Goal: Check status: Check status

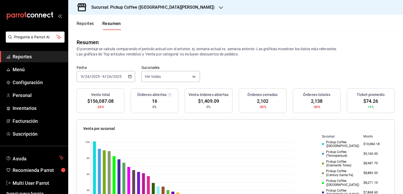
scroll to position [44, 0]
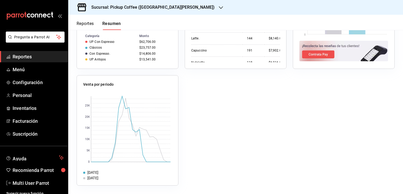
click at [157, 7] on h3 "Sucursal: Pickup Coffee ([GEOGRAPHIC_DATA][PERSON_NAME])" at bounding box center [151, 7] width 128 height 6
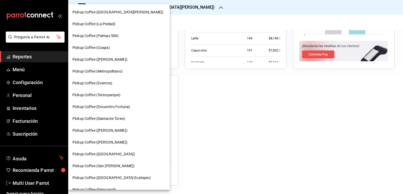
click at [204, 19] on div at bounding box center [201, 97] width 403 height 194
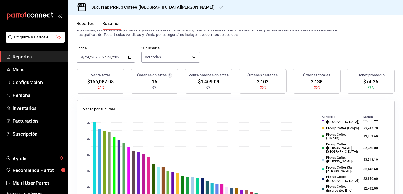
scroll to position [0, 0]
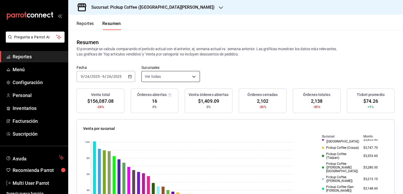
click at [165, 79] on body "Pregunta a Parrot AI Reportes Menú Configuración Personal Inventarios Facturaci…" at bounding box center [201, 97] width 403 height 194
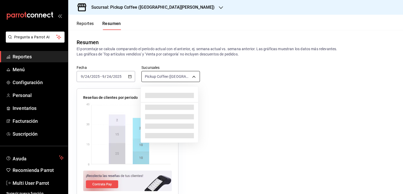
click at [175, 72] on body "Pregunta a Parrot AI Reportes Menú Configuración Personal Inventarios Facturaci…" at bounding box center [201, 97] width 403 height 194
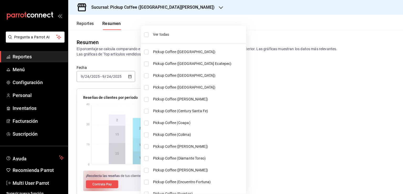
click at [166, 35] on span "Ver todas" at bounding box center [198, 35] width 91 height 6
type input "[object Object],[object Object],[object Object],[object Object],[object Object]…"
checkbox input "true"
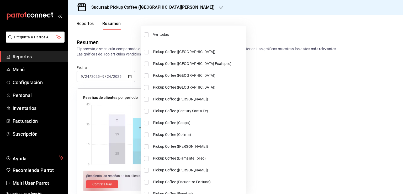
checkbox input "true"
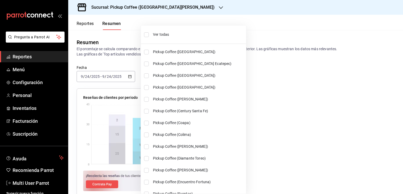
checkbox input "true"
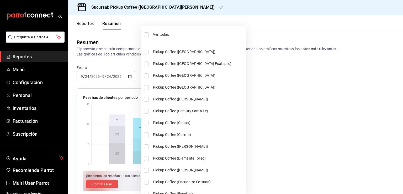
checkbox input "true"
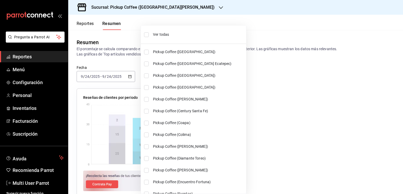
checkbox input "true"
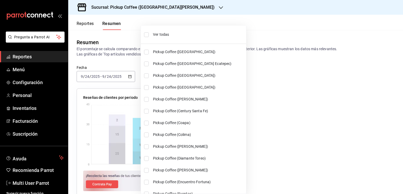
checkbox input "true"
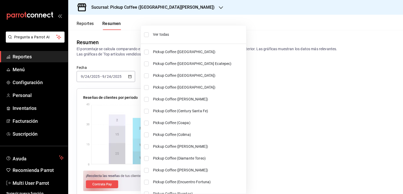
checkbox input "true"
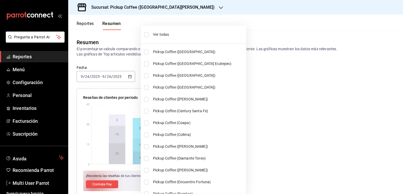
checkbox input "true"
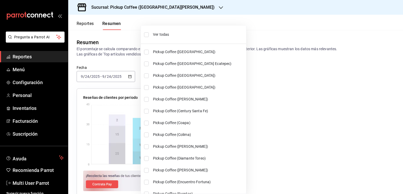
checkbox input "true"
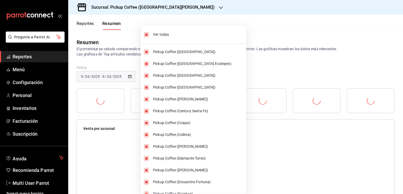
click at [266, 17] on div at bounding box center [201, 97] width 403 height 194
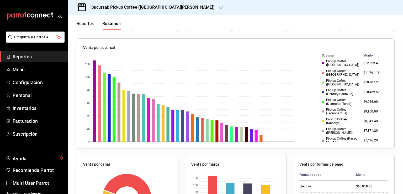
scroll to position [84, 0]
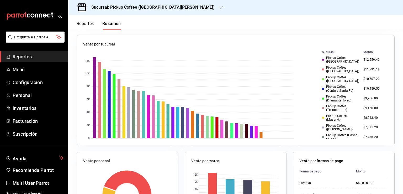
click at [333, 106] on div "Pickup Coffee (Tecnoparque)" at bounding box center [340, 108] width 37 height 8
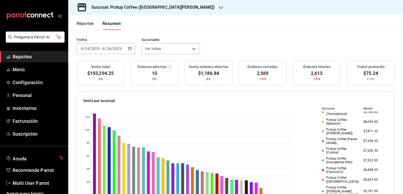
scroll to position [0, 0]
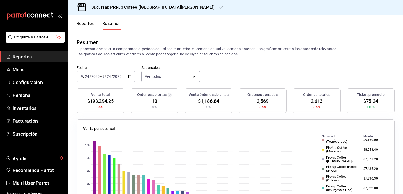
click at [132, 77] on div "2025-09-24 9 / 24 / 2025 - 2025-09-24 9 / 24 / 2025" at bounding box center [106, 76] width 59 height 11
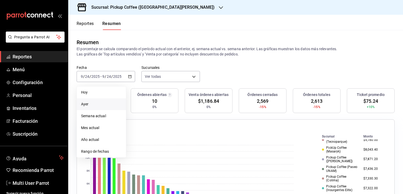
click at [99, 100] on li "Ayer" at bounding box center [101, 104] width 49 height 12
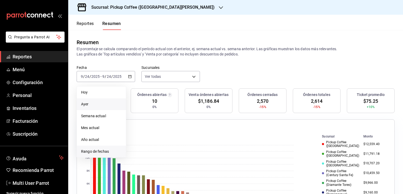
click at [111, 150] on span "Rango de fechas" at bounding box center [101, 152] width 41 height 6
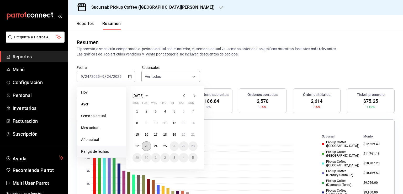
click at [144, 144] on button "23" at bounding box center [146, 145] width 9 height 9
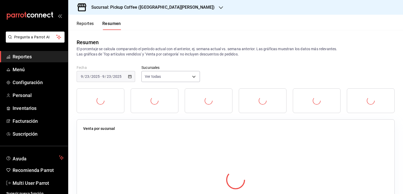
click at [255, 70] on div "Fecha 2025-09-23 9 / 23 / 2025 - 2025-09-23 9 / 23 / 2025 Sucursales Ver todas …" at bounding box center [235, 76] width 335 height 23
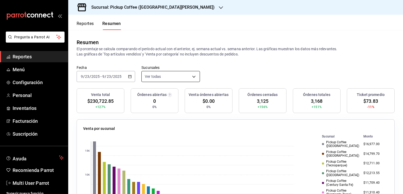
click at [180, 75] on body "Pregunta a Parrot AI Reportes Menú Configuración Personal Inventarios Facturaci…" at bounding box center [201, 97] width 403 height 194
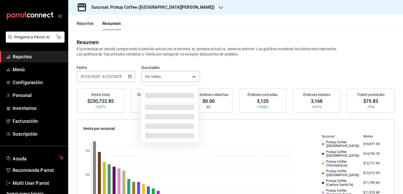
click at [131, 77] on div at bounding box center [201, 97] width 403 height 194
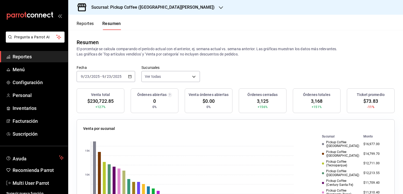
click at [129, 75] on icon "button" at bounding box center [130, 77] width 4 height 4
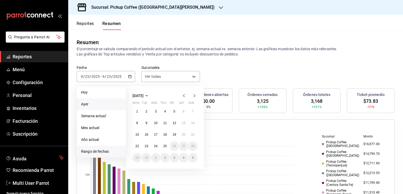
click at [99, 102] on span "Ayer" at bounding box center [101, 104] width 41 height 6
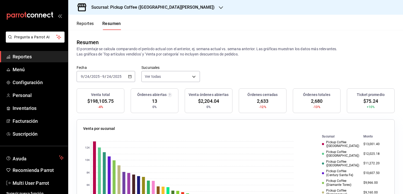
click at [129, 76] on icon "button" at bounding box center [130, 77] width 4 height 4
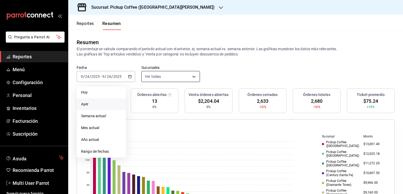
click at [186, 76] on body "Pregunta a Parrot AI Reportes Menú Configuración Personal Inventarios Facturaci…" at bounding box center [201, 97] width 403 height 194
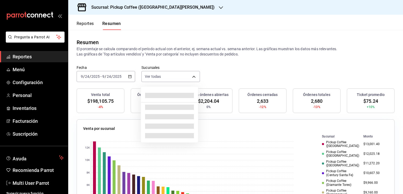
click at [255, 43] on div at bounding box center [201, 97] width 403 height 194
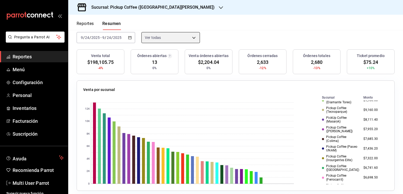
scroll to position [29, 0]
